Goal: Transaction & Acquisition: Purchase product/service

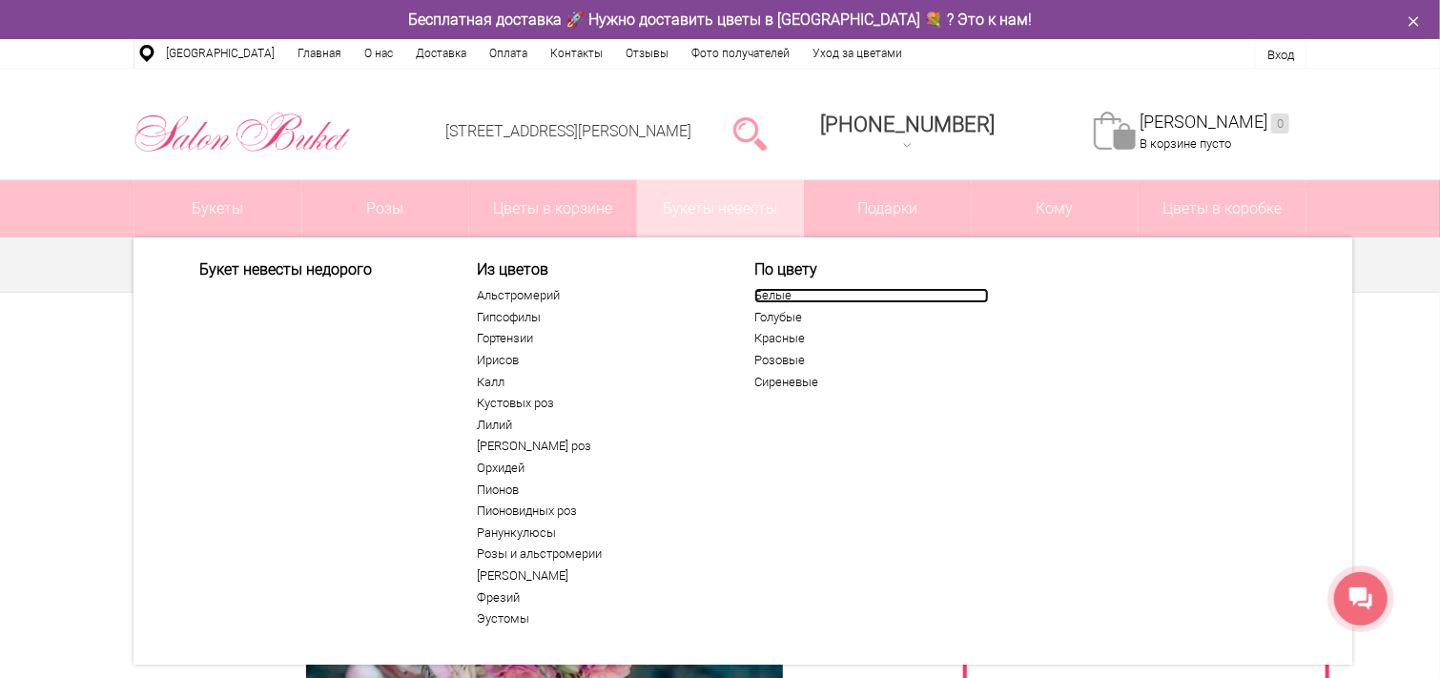
click at [756, 300] on link "Белые" at bounding box center [871, 295] width 235 height 15
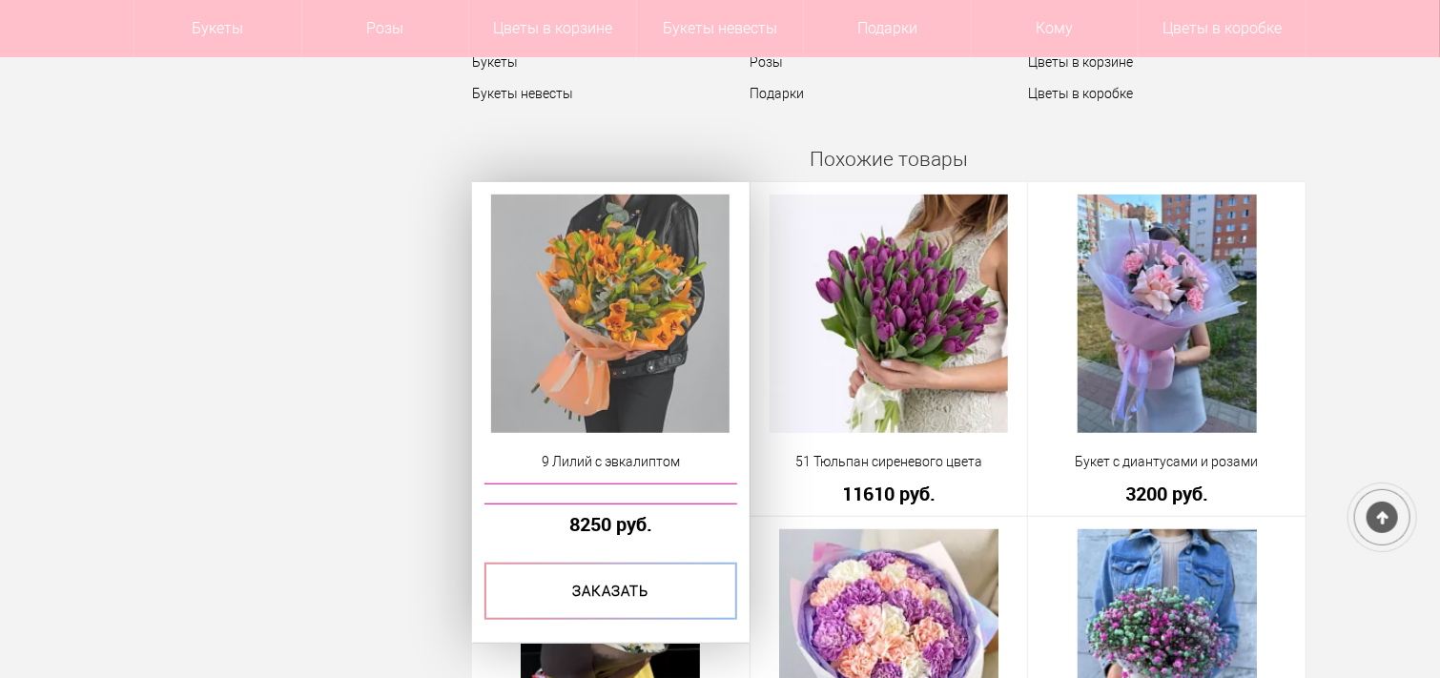
scroll to position [95, 0]
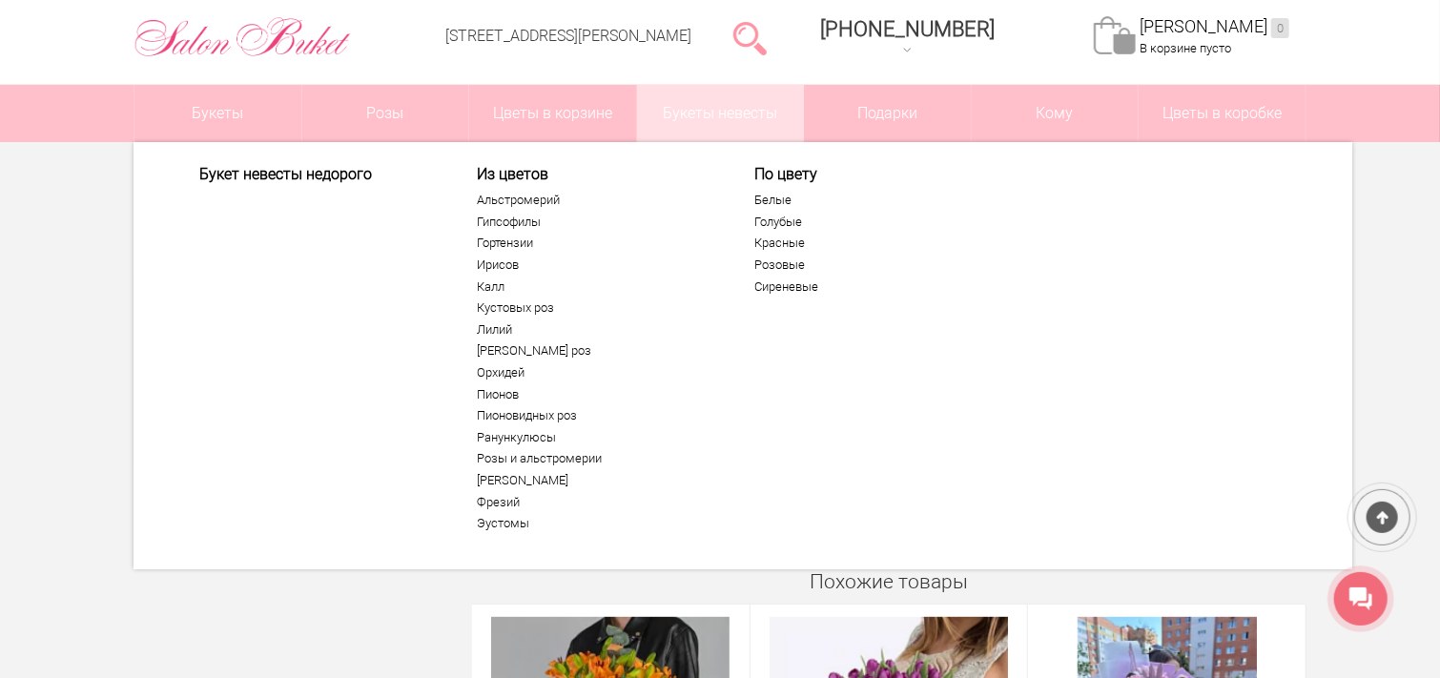
click at [507, 191] on div "Из цветов Альстромерий Гипсофилы Гортензии Ирисов Калл Кустовых роз Лилий Мален…" at bounding box center [594, 351] width 235 height 373
click at [503, 201] on link "Альстромерий" at bounding box center [594, 200] width 235 height 15
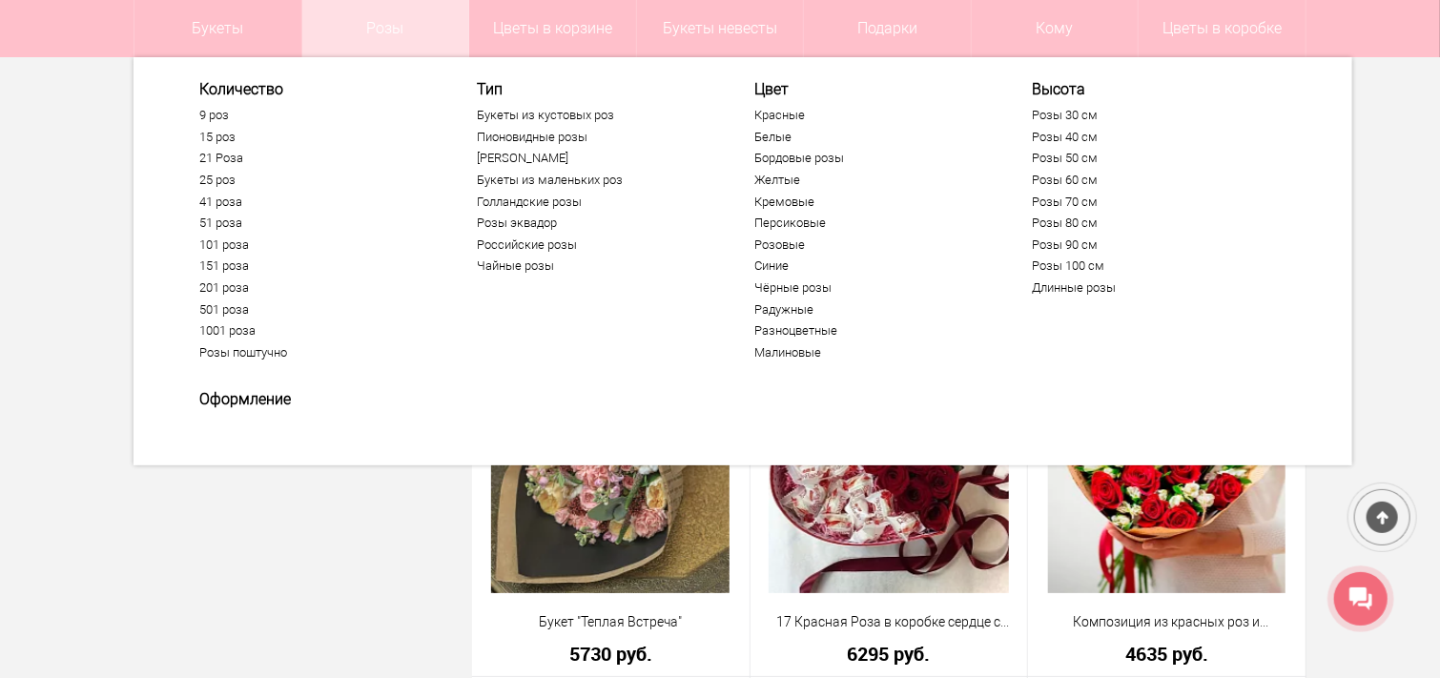
scroll to position [3433, 0]
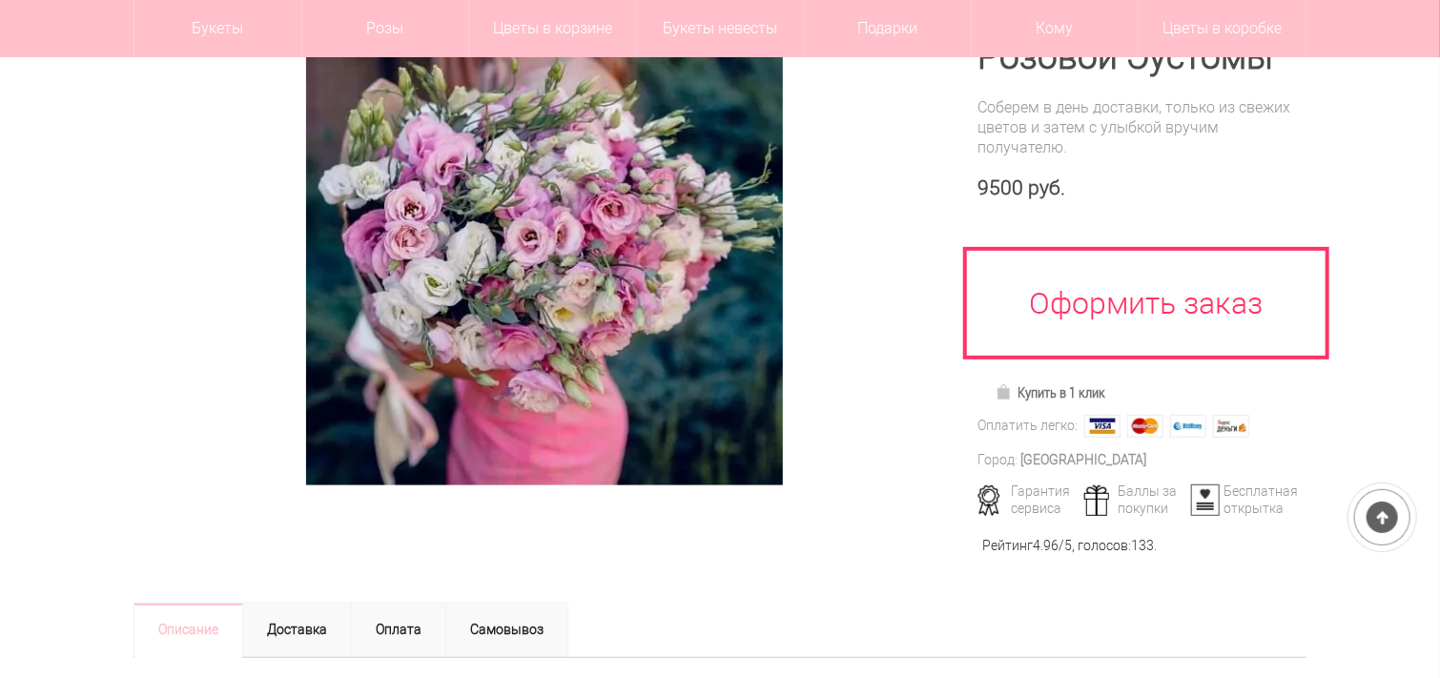
scroll to position [286, 0]
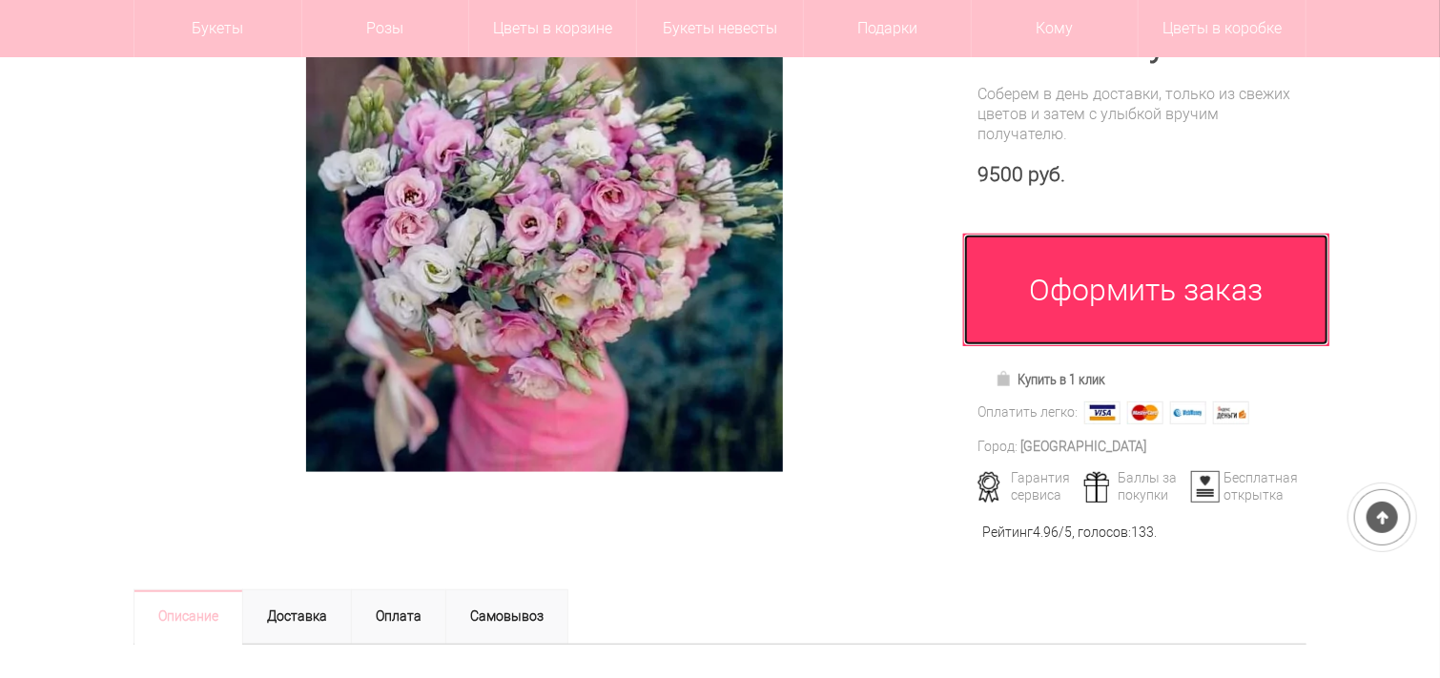
click at [1022, 303] on link "Оформить заказ" at bounding box center [1146, 290] width 366 height 113
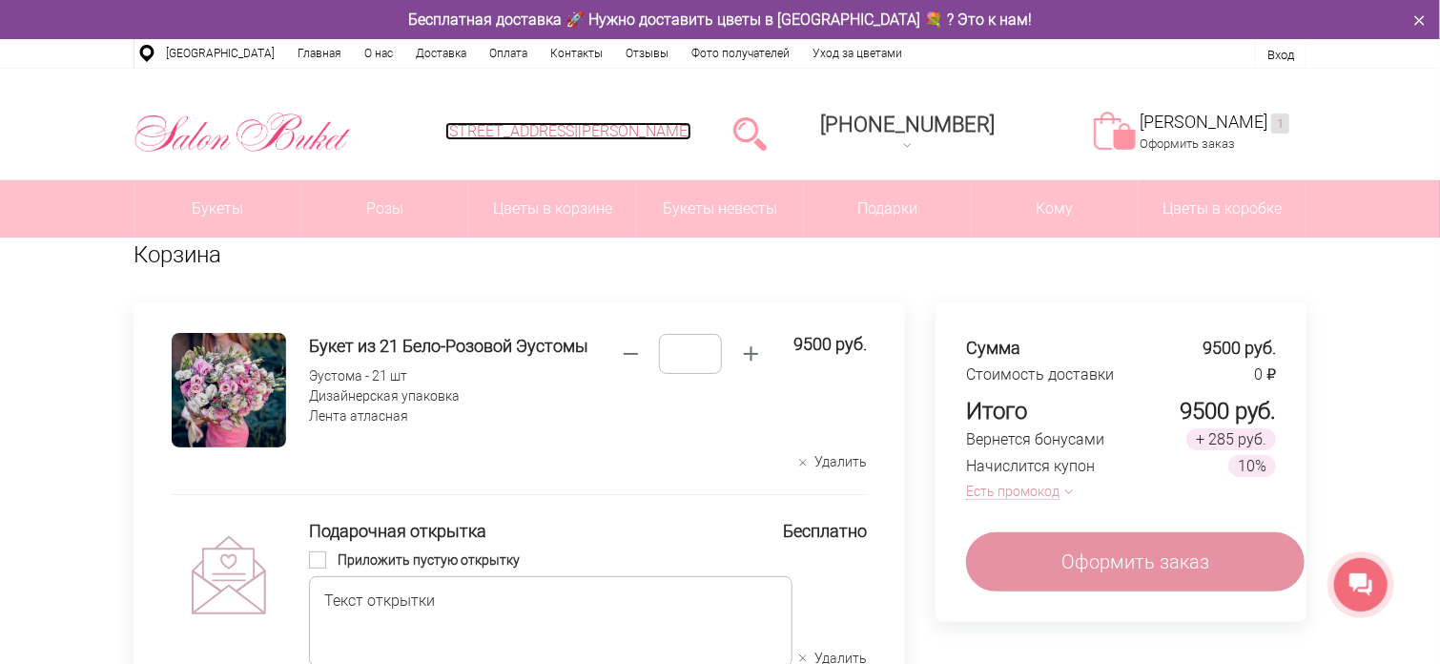
click at [691, 131] on link "[STREET_ADDRESS][PERSON_NAME]" at bounding box center [568, 131] width 246 height 18
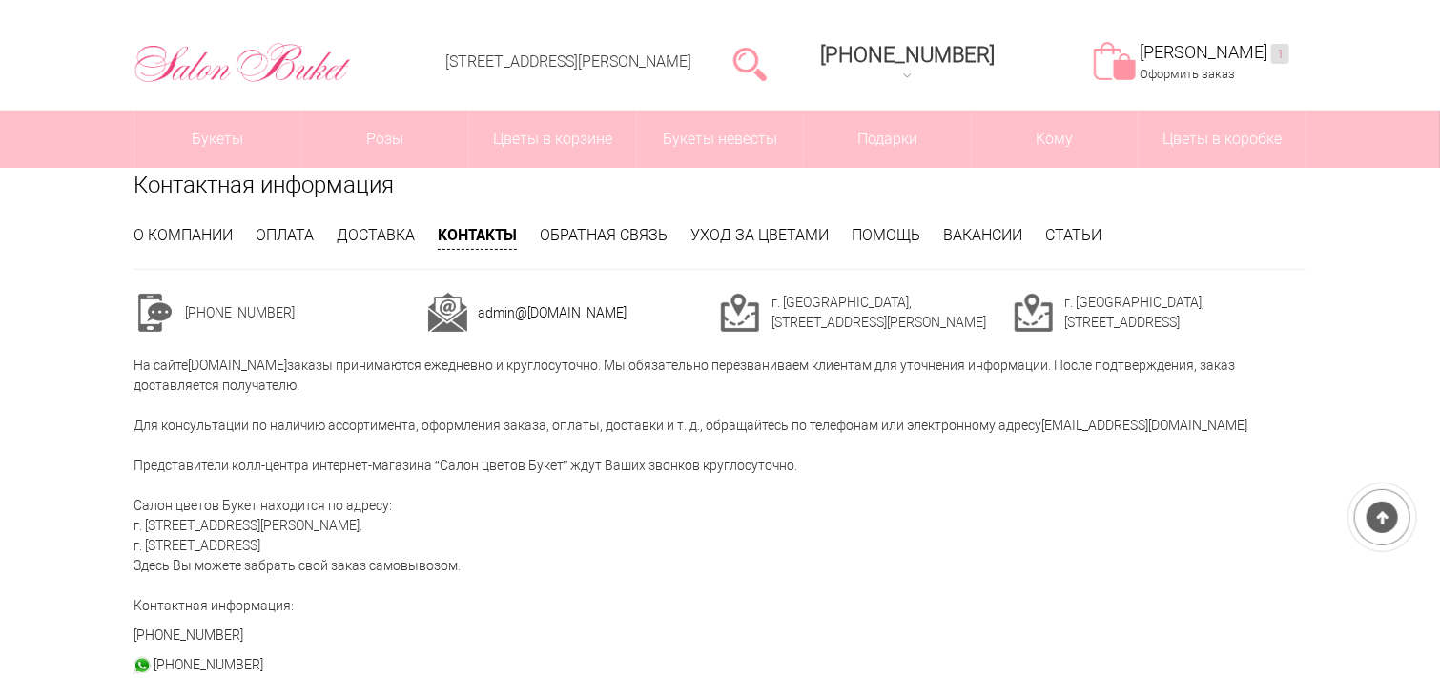
scroll to position [191, 0]
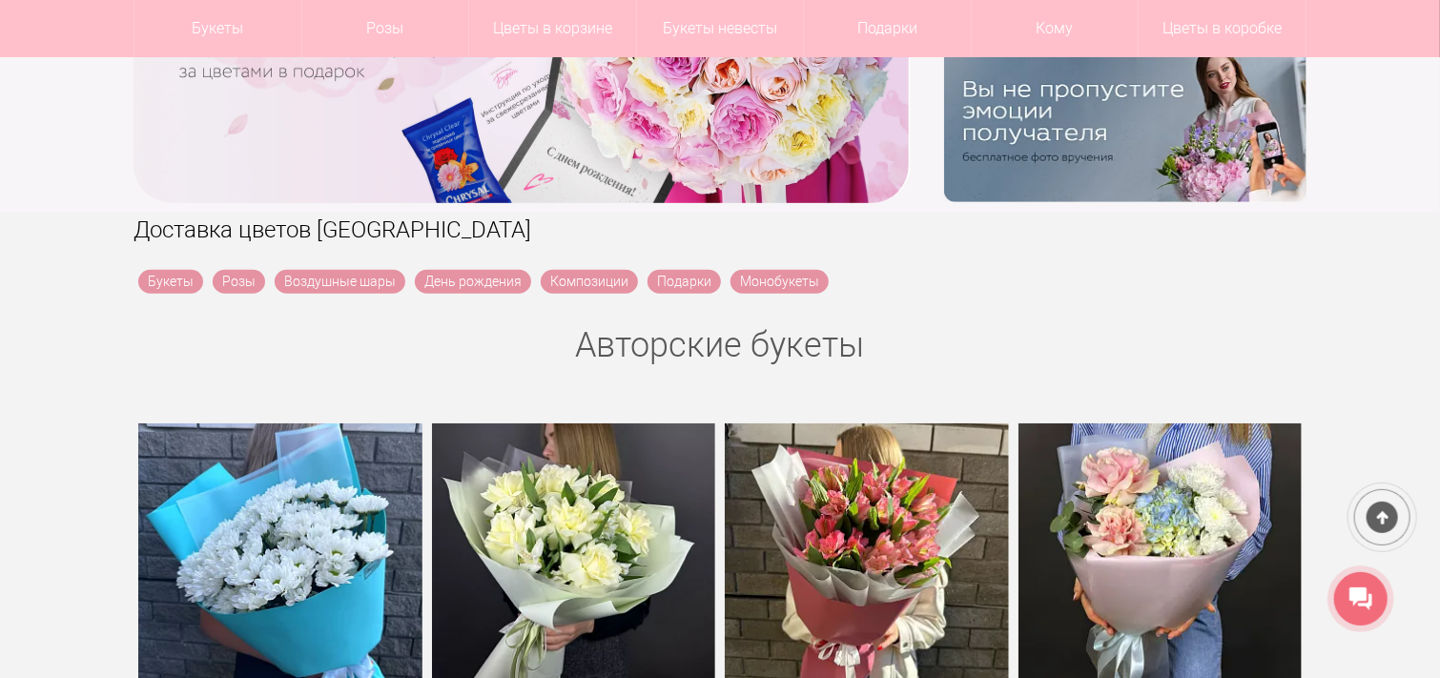
scroll to position [286, 0]
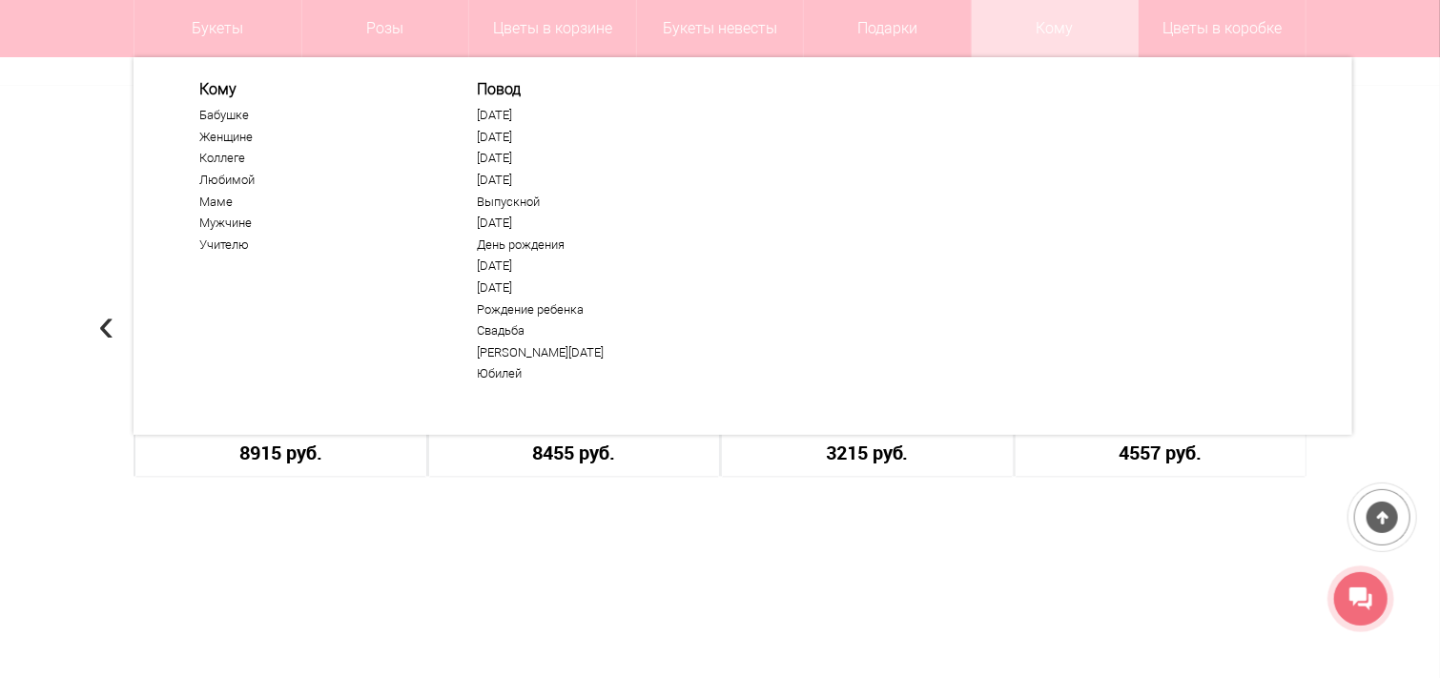
scroll to position [1716, 0]
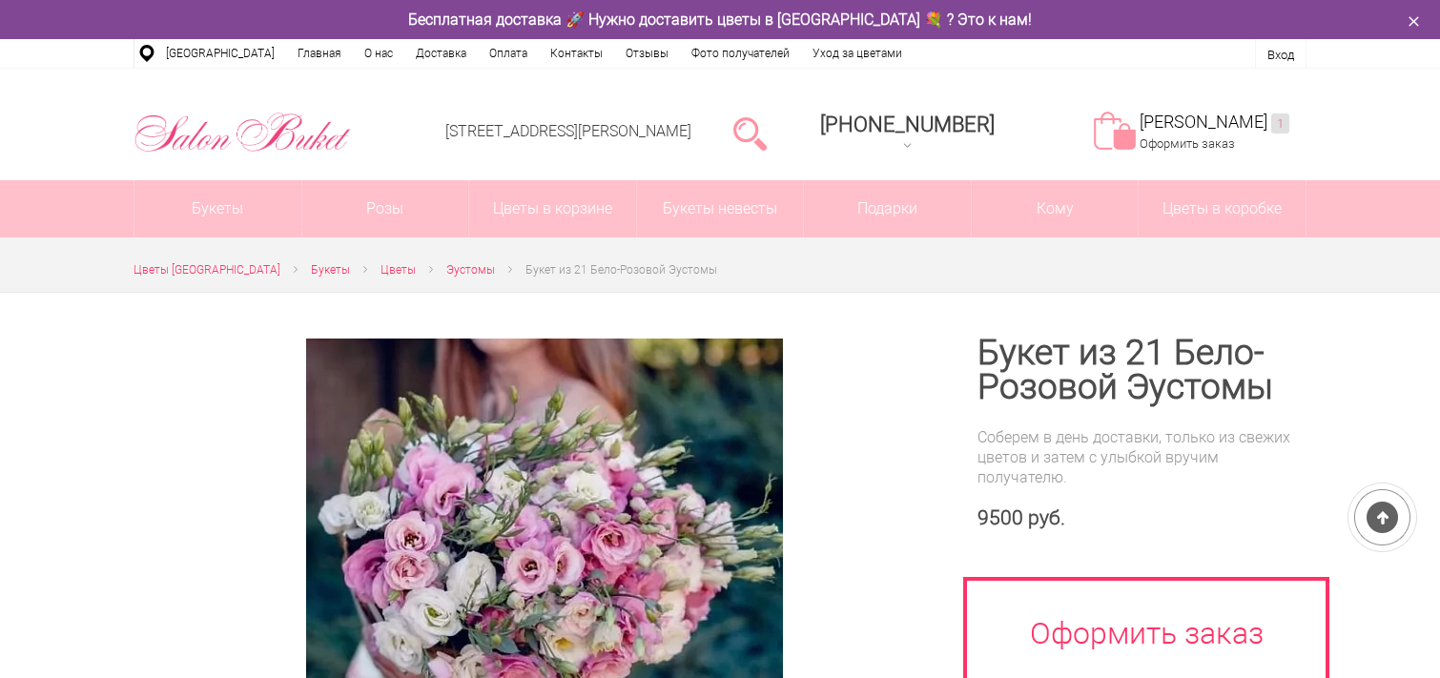
scroll to position [95, 0]
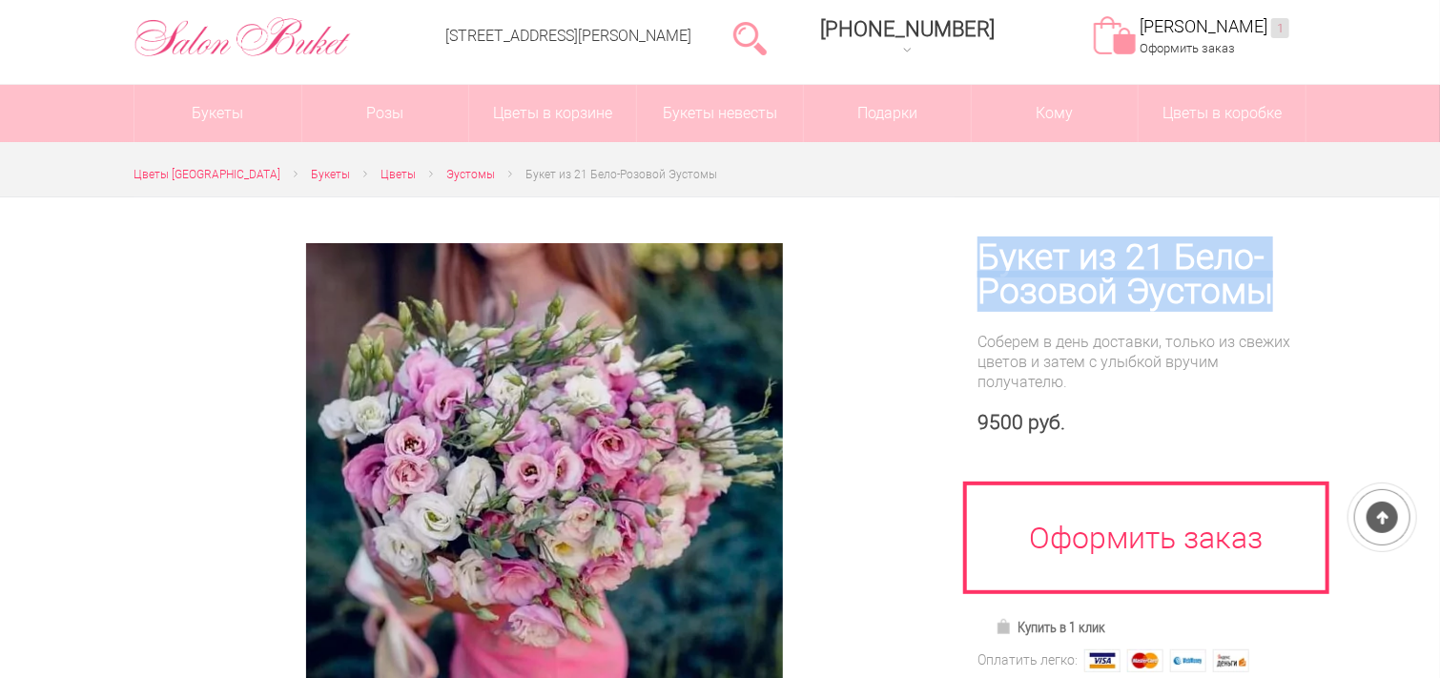
drag, startPoint x: 983, startPoint y: 253, endPoint x: 1258, endPoint y: 301, distance: 278.9
click at [1278, 300] on h1 "Букет из 21 Бело-Розовой Эустомы" at bounding box center [1141, 274] width 329 height 69
copy h1 "Букет из 21 Бело-Розовой Эустомы"
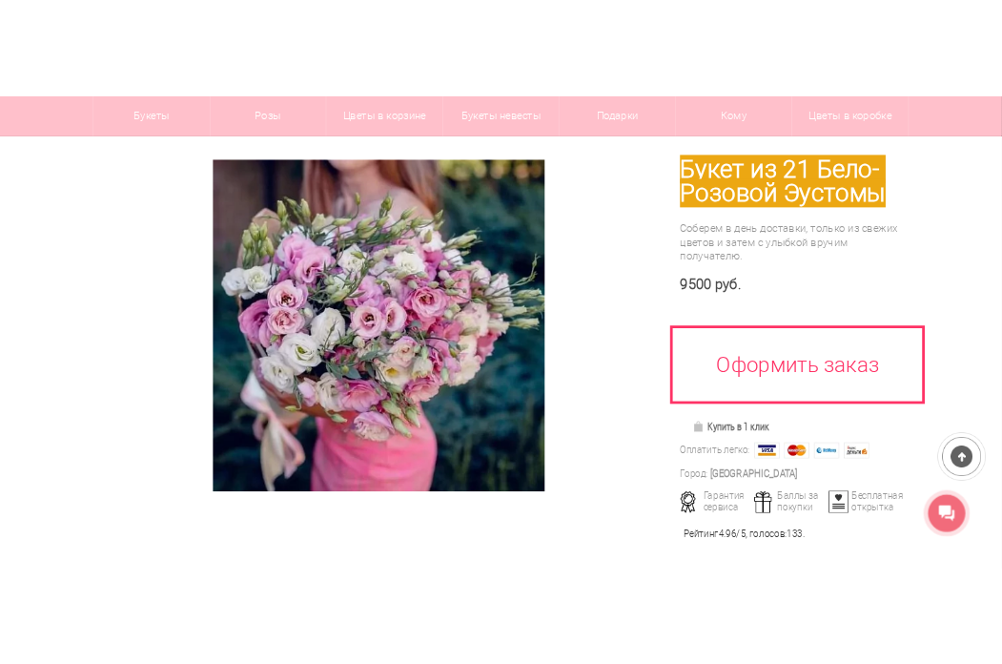
scroll to position [168, 0]
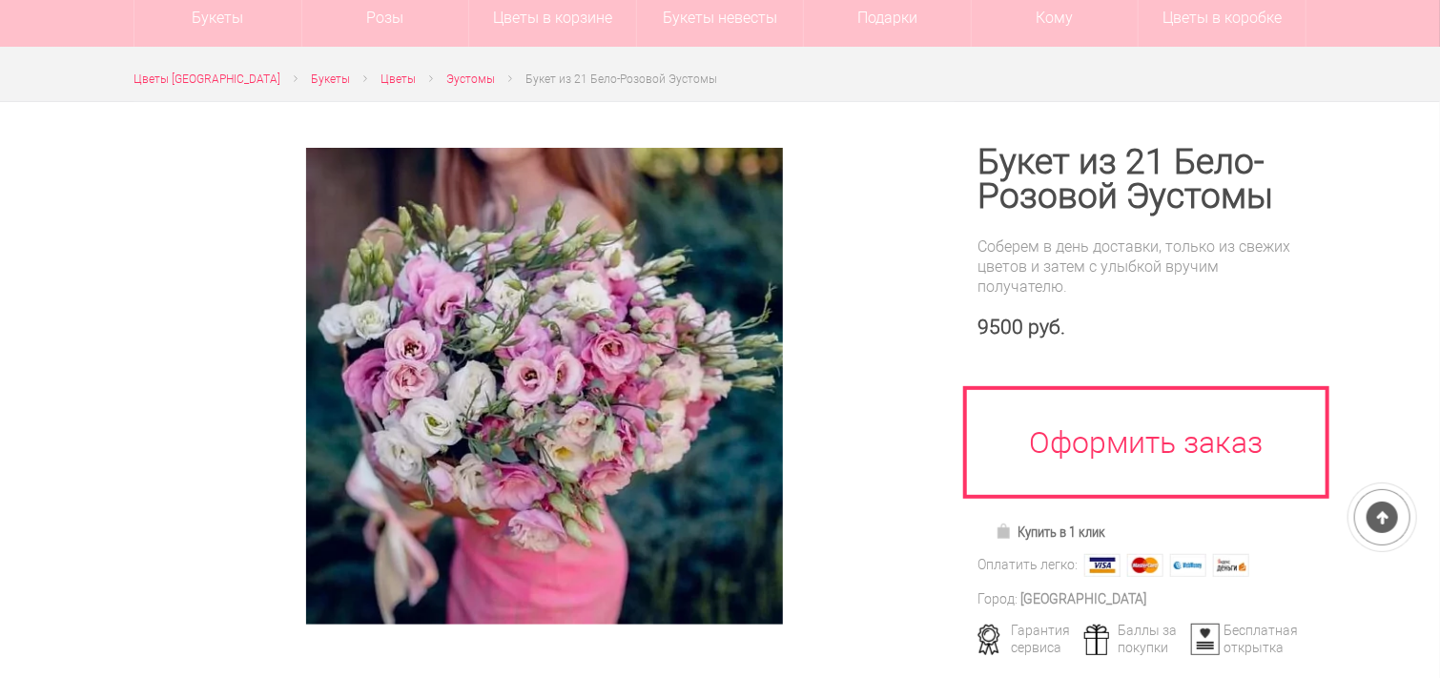
scroll to position [191, 0]
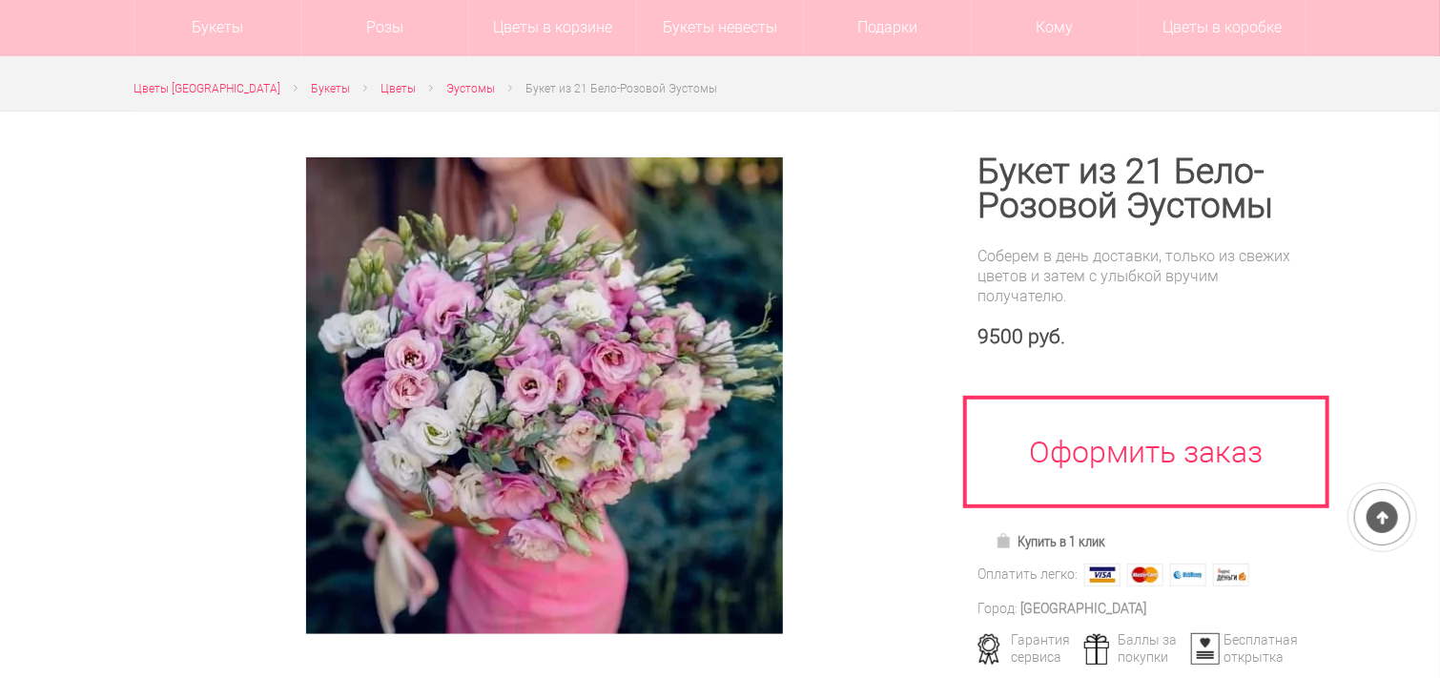
scroll to position [191, 0]
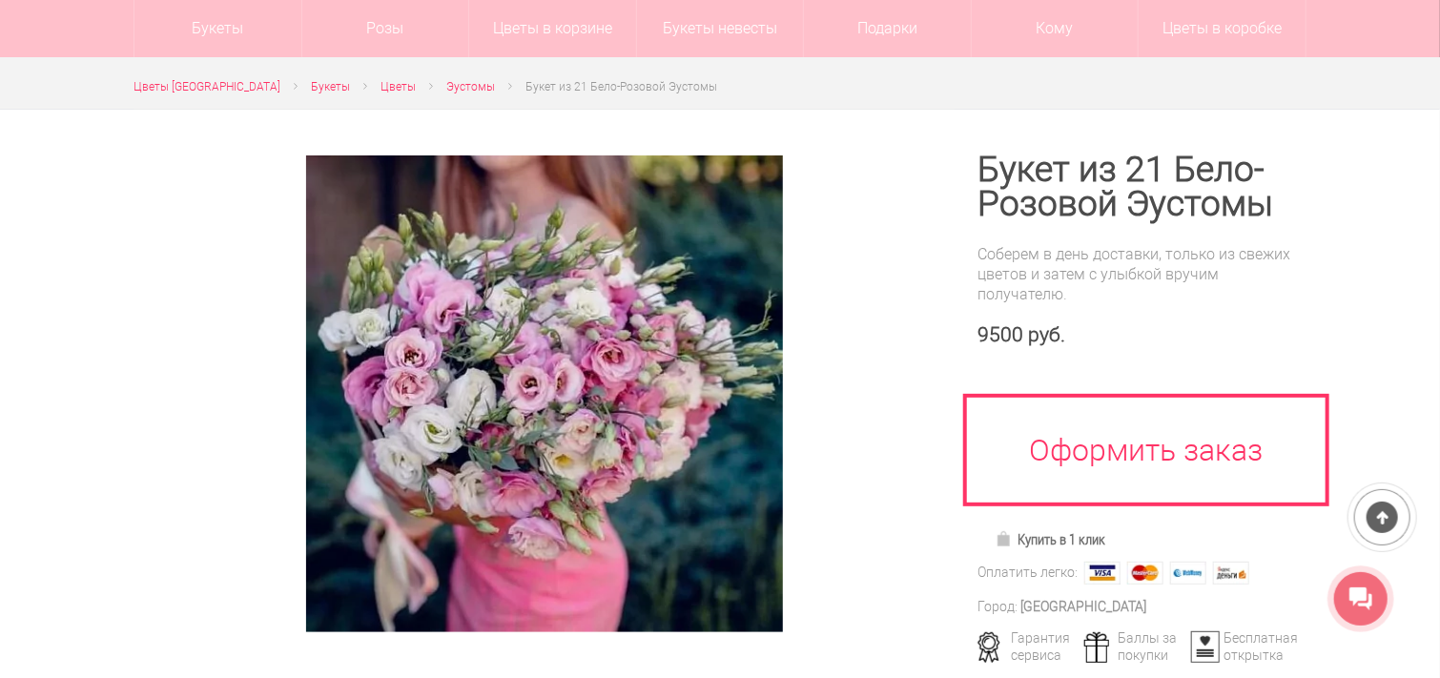
scroll to position [95, 0]
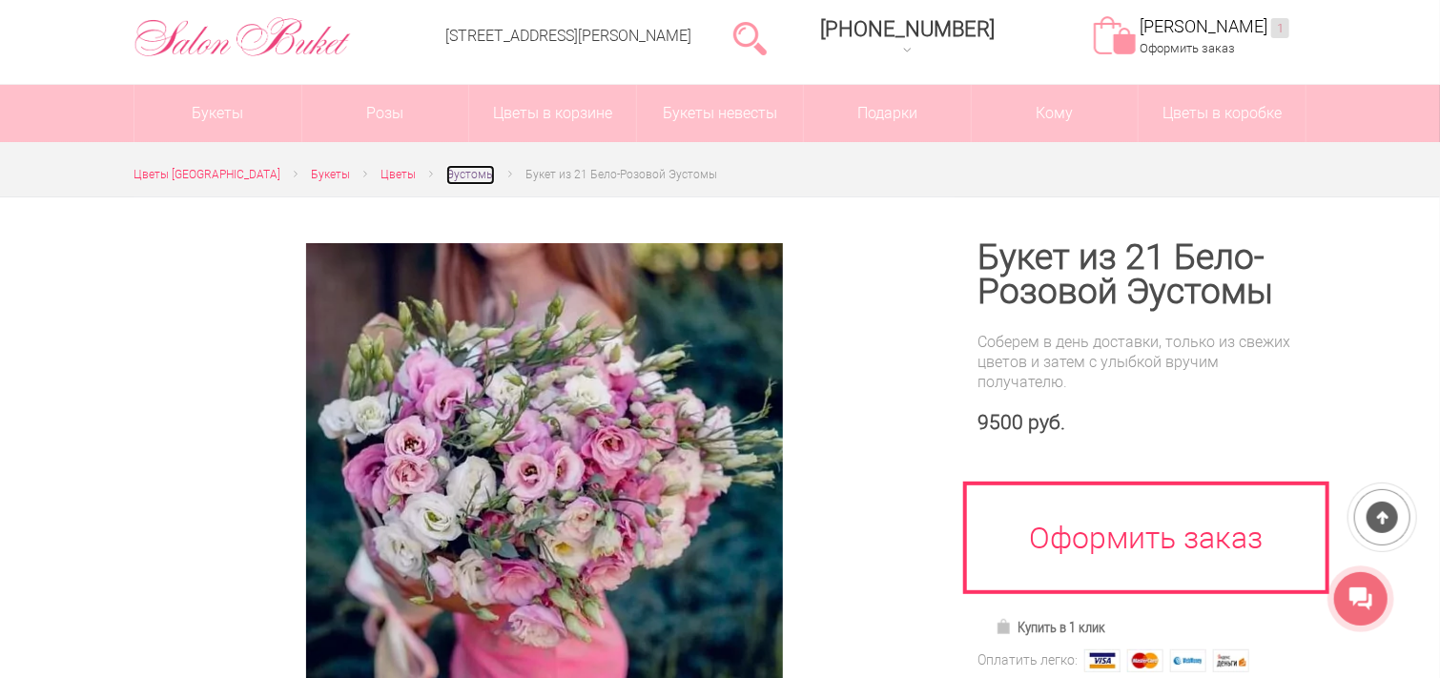
click at [454, 171] on span "Эустомы" at bounding box center [470, 174] width 49 height 13
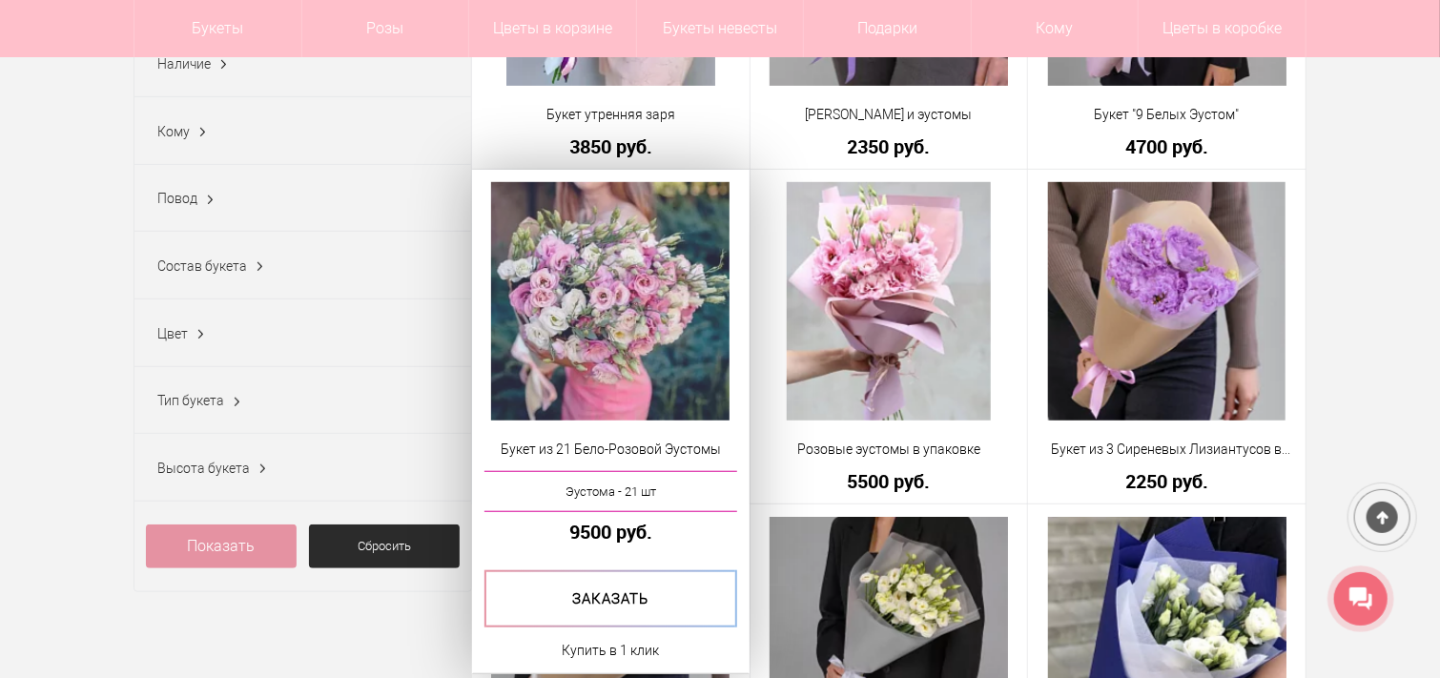
scroll to position [572, 0]
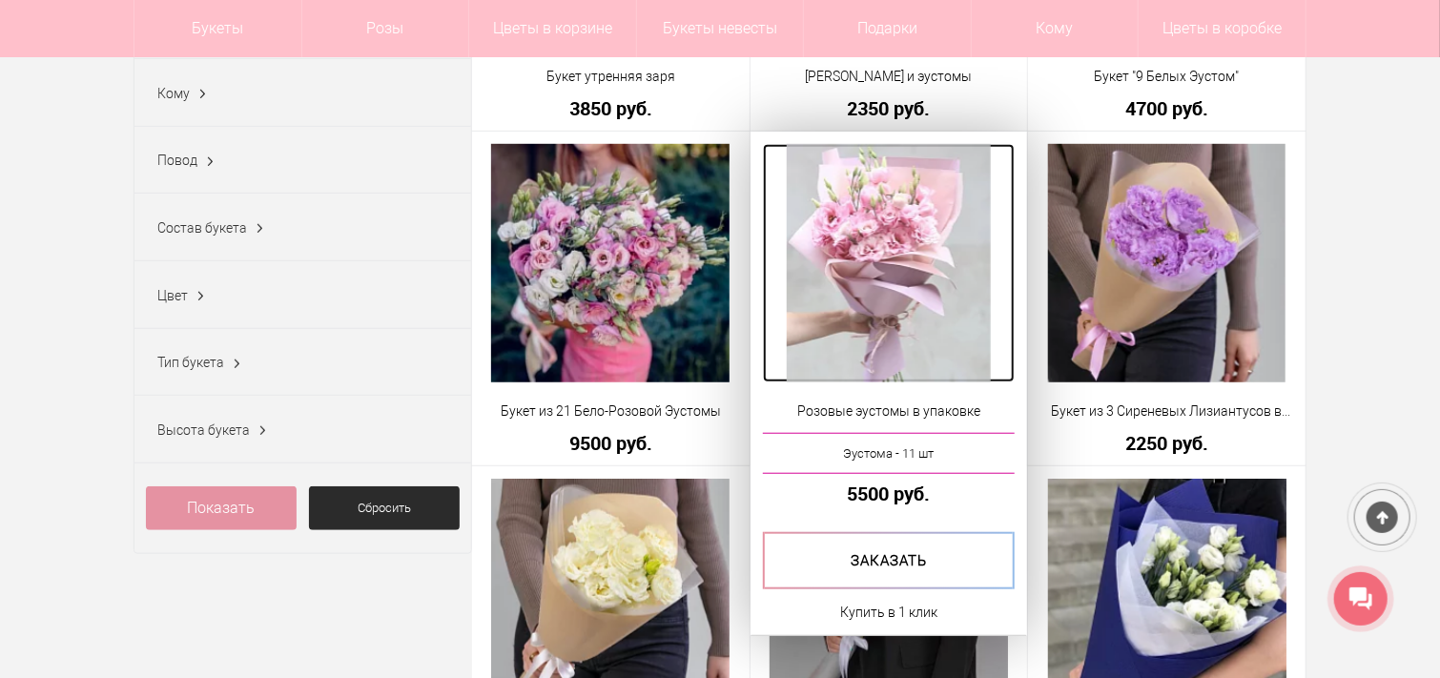
click at [883, 274] on img at bounding box center [888, 263] width 203 height 238
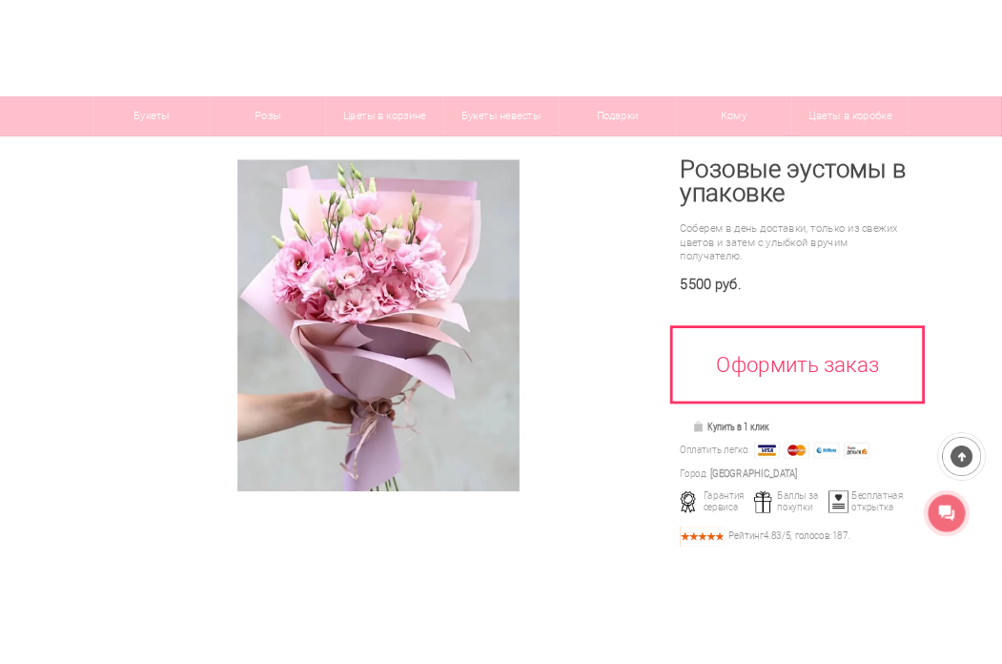
scroll to position [168, 0]
